Goal: Task Accomplishment & Management: Use online tool/utility

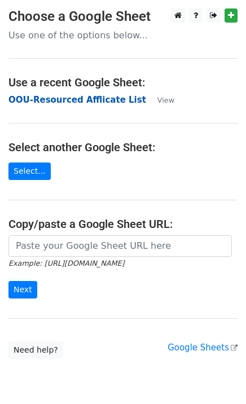
click at [38, 98] on strong "OOU-Resourced Afflicate List" at bounding box center [77, 100] width 138 height 10
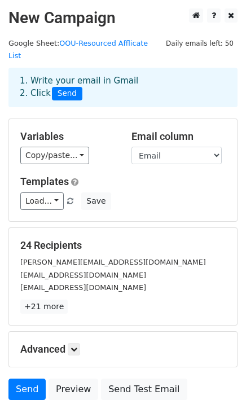
click at [52, 152] on div "Variables Copy/paste... {{Email}} {{Name}} Email column Email Name Templates Lo…" at bounding box center [123, 170] width 228 height 102
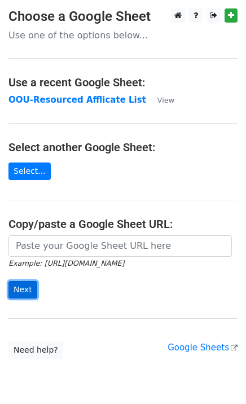
click at [18, 288] on input "Next" at bounding box center [22, 289] width 29 height 17
click at [37, 111] on main "Choose a Google Sheet Use one of the options below... Use a recent Google Sheet…" at bounding box center [123, 183] width 246 height 350
click at [108, 82] on h4 "Use a recent Google Sheet:" at bounding box center [122, 83] width 229 height 14
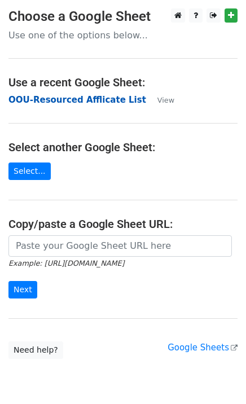
click at [110, 96] on strong "OOU-Resourced Afflicate List" at bounding box center [77, 100] width 138 height 10
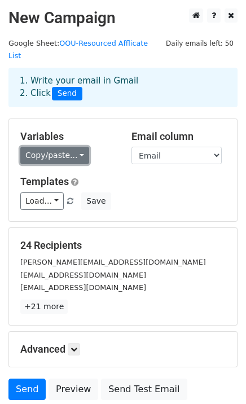
click at [54, 147] on link "Copy/paste..." at bounding box center [54, 155] width 69 height 17
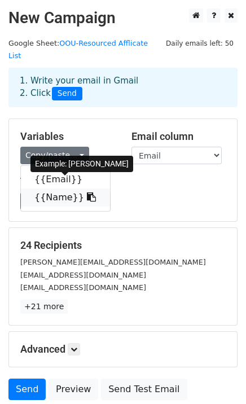
click at [56, 188] on link "{{Name}}" at bounding box center [65, 197] width 89 height 18
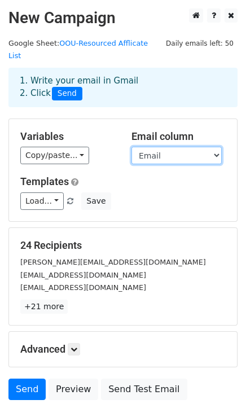
click at [162, 147] on select "Email Name" at bounding box center [176, 155] width 90 height 17
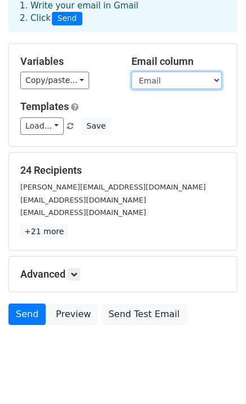
scroll to position [78, 0]
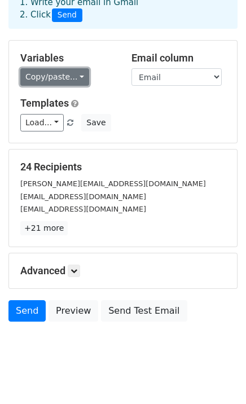
click at [29, 68] on link "Copy/paste..." at bounding box center [54, 76] width 69 height 17
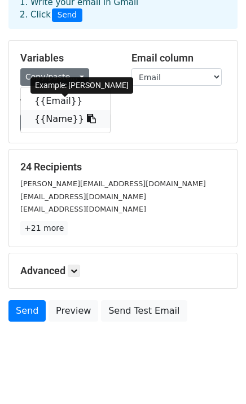
click at [54, 110] on link "{{Name}}" at bounding box center [65, 119] width 89 height 18
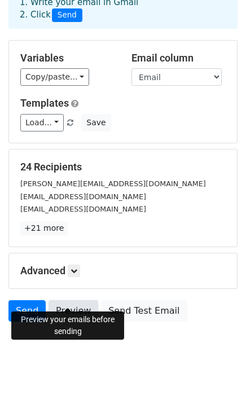
click at [72, 300] on link "Preview" at bounding box center [74, 310] width 50 height 21
click at [77, 267] on icon at bounding box center [74, 270] width 7 height 7
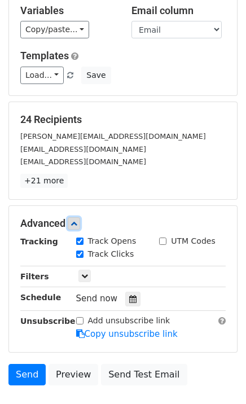
scroll to position [189, 0]
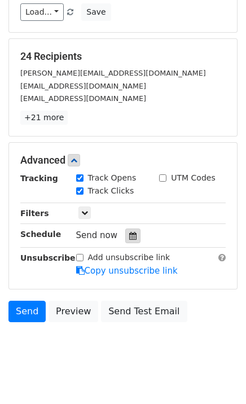
click at [130, 232] on icon at bounding box center [132, 236] width 7 height 8
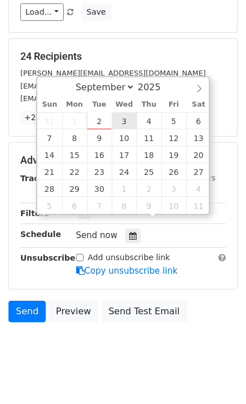
type input "2025-09-03 12:00"
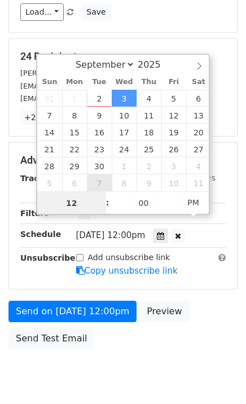
type input "7"
type input "2025-09-03 07:00"
type input "07"
click at [193, 201] on span "PM" at bounding box center [193, 202] width 31 height 23
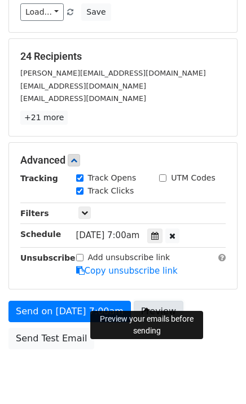
click at [143, 301] on link "Preview" at bounding box center [159, 311] width 50 height 21
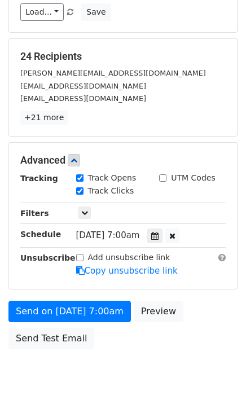
click at [91, 360] on body "New Campaign Daily emails left: 50 Google Sheet: OOU-Resourced Afflicate List 1…" at bounding box center [123, 109] width 246 height 580
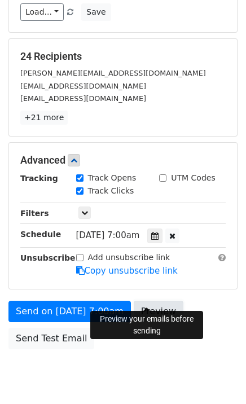
click at [156, 301] on link "Preview" at bounding box center [159, 311] width 50 height 21
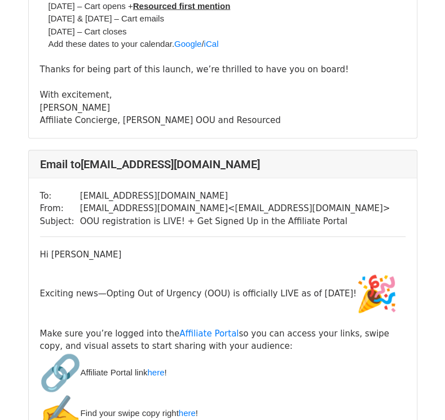
scroll to position [1241, 0]
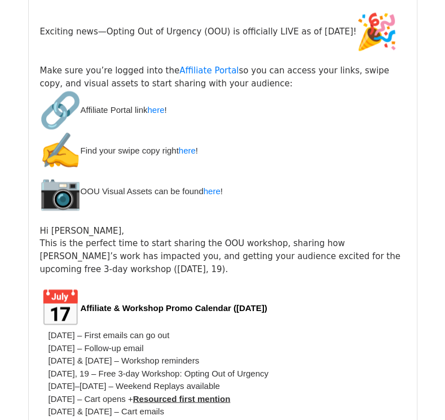
scroll to position [959, 0]
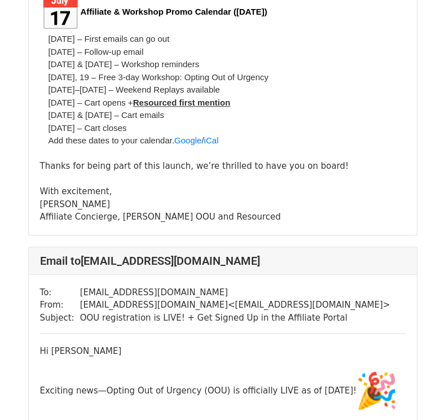
scroll to position [338, 0]
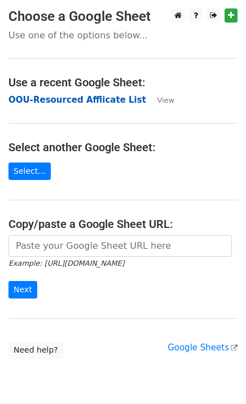
click at [90, 98] on strong "OOU-Resourced Afflicate List" at bounding box center [77, 100] width 138 height 10
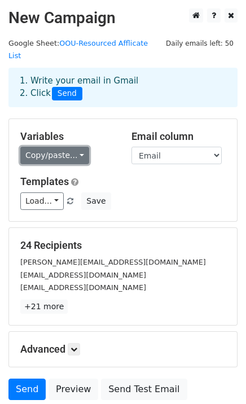
click at [59, 148] on link "Copy/paste..." at bounding box center [54, 155] width 69 height 17
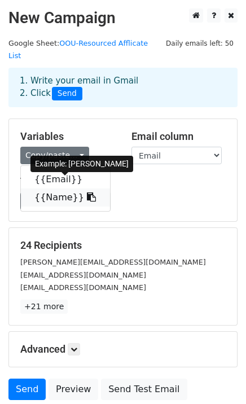
click at [60, 192] on link "{{Name}}" at bounding box center [65, 197] width 89 height 18
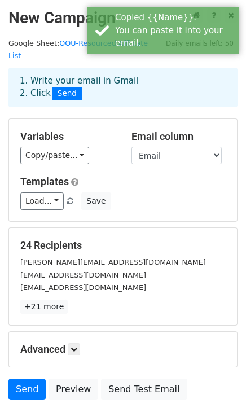
scroll to position [63, 0]
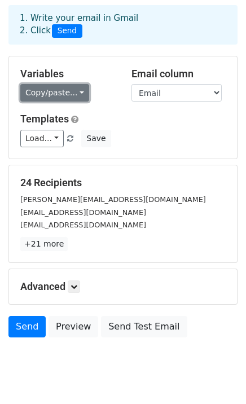
click at [62, 85] on link "Copy/paste..." at bounding box center [54, 92] width 69 height 17
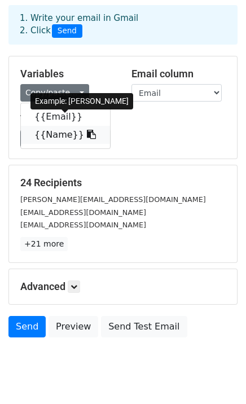
click at [61, 126] on link "{{Name}}" at bounding box center [65, 135] width 89 height 18
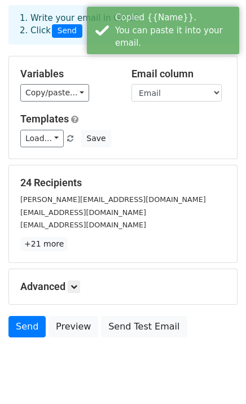
click at [156, 348] on body "New Campaign Daily emails left: 50 Google Sheet: OOU-Resourced Afflicate List 1…" at bounding box center [123, 167] width 246 height 442
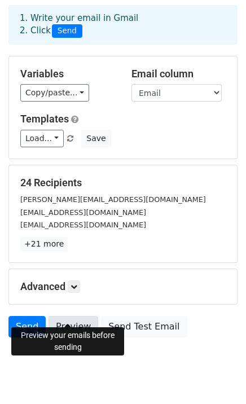
click at [62, 316] on link "Preview" at bounding box center [74, 326] width 50 height 21
click at [69, 280] on link at bounding box center [74, 286] width 12 height 12
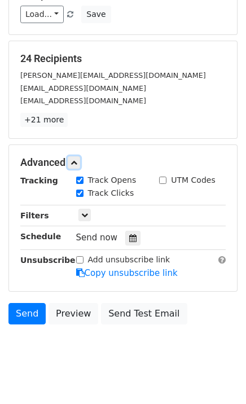
scroll to position [188, 0]
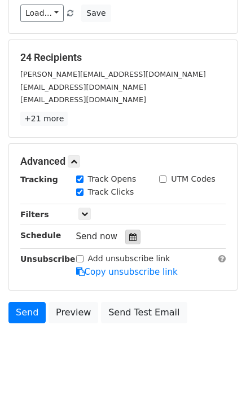
click at [129, 233] on icon at bounding box center [132, 237] width 7 height 8
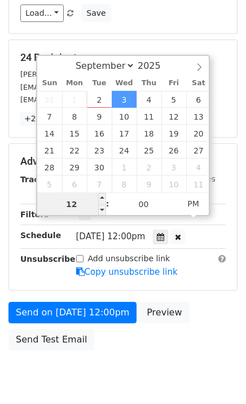
click at [73, 203] on input "12" at bounding box center [71, 204] width 69 height 23
type input "2025-09-03 11:00"
type input "11"
click at [102, 205] on span at bounding box center [102, 209] width 8 height 11
type input "2025-09-03 10:00"
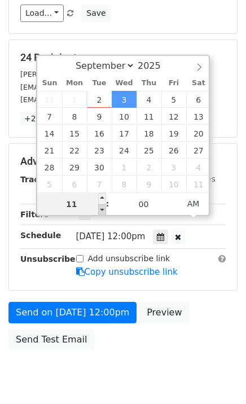
type input "10"
click at [102, 205] on span at bounding box center [102, 209] width 8 height 11
type input "2025-09-03 09:00"
type input "09"
click at [102, 205] on span at bounding box center [102, 209] width 8 height 11
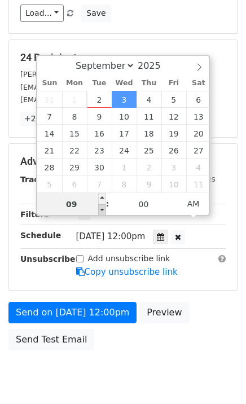
type input "2025-09-03 08:00"
type input "08"
click at [102, 205] on span at bounding box center [102, 209] width 8 height 11
type input "2025-09-03 07:00"
type input "07"
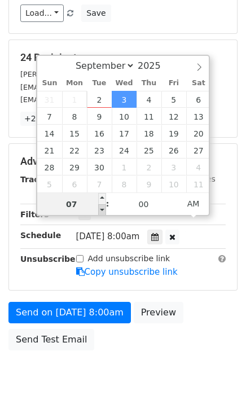
click at [102, 205] on div "September October November December 2025 Sun Mon Tue Wed Thu Fri Sat 31 1 2 3 4…" at bounding box center [123, 135] width 174 height 161
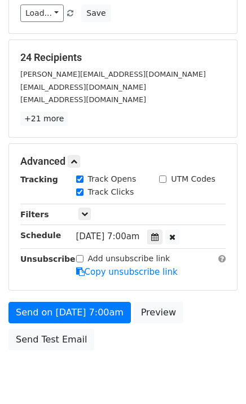
click at [165, 346] on body "New Campaign Daily emails left: 50 Google Sheet: OOU-Resourced Afflicate List 1…" at bounding box center [123, 111] width 246 height 580
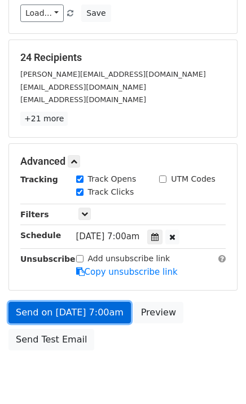
click at [63, 302] on link "Send on Sep 3 at 7:00am" at bounding box center [69, 312] width 122 height 21
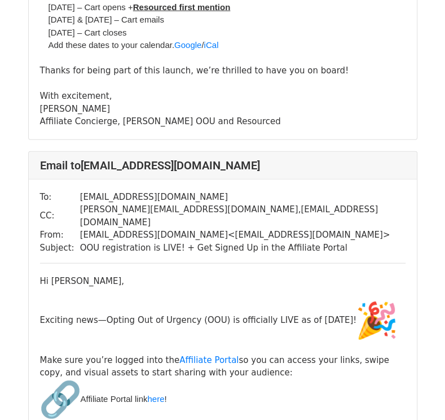
scroll to position [1579, 0]
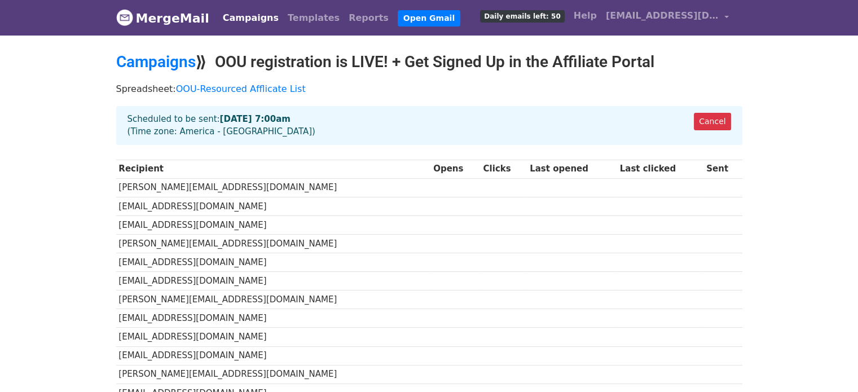
scroll to position [282, 0]
